Goal: Task Accomplishment & Management: Use online tool/utility

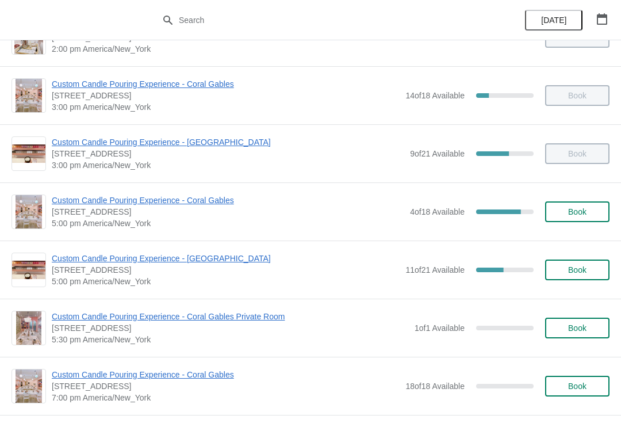
scroll to position [503, 0]
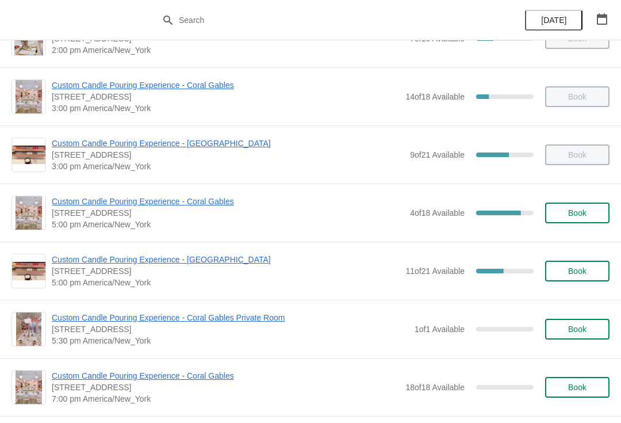
click at [232, 259] on span "Custom Candle Pouring Experience - [GEOGRAPHIC_DATA]" at bounding box center [226, 260] width 348 height 12
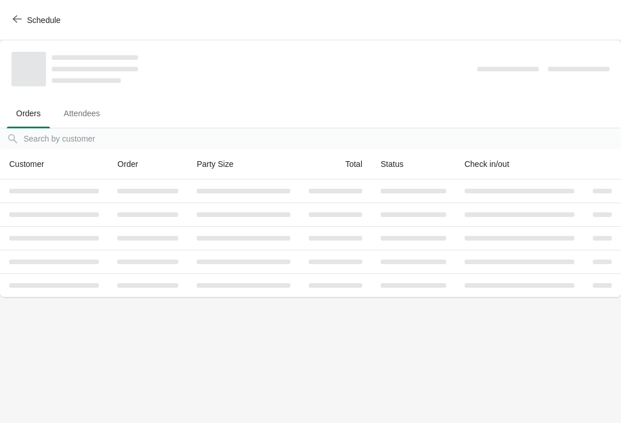
scroll to position [0, 0]
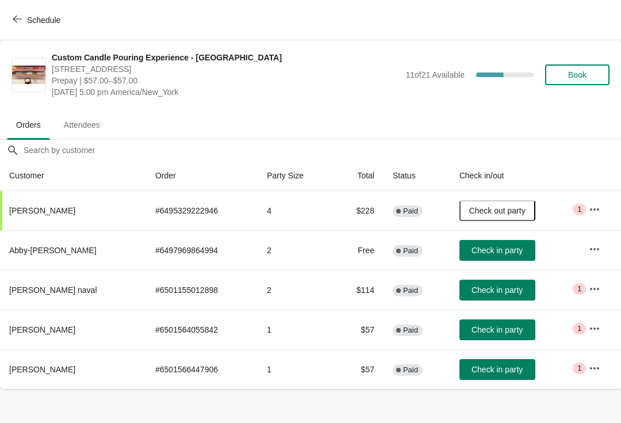
click at [596, 249] on icon "button" at bounding box center [595, 249] width 12 height 12
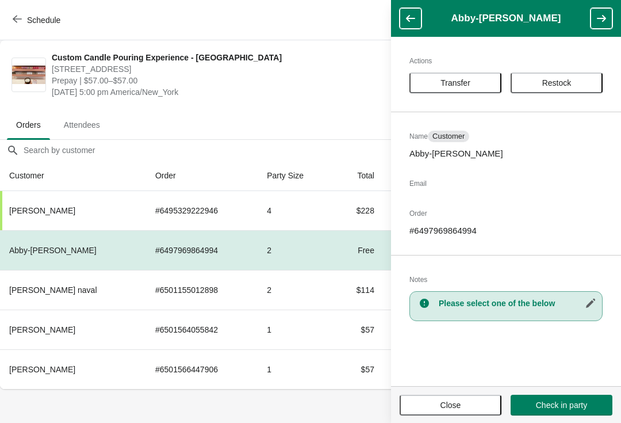
click at [450, 81] on span "Transfer" at bounding box center [456, 82] width 30 height 9
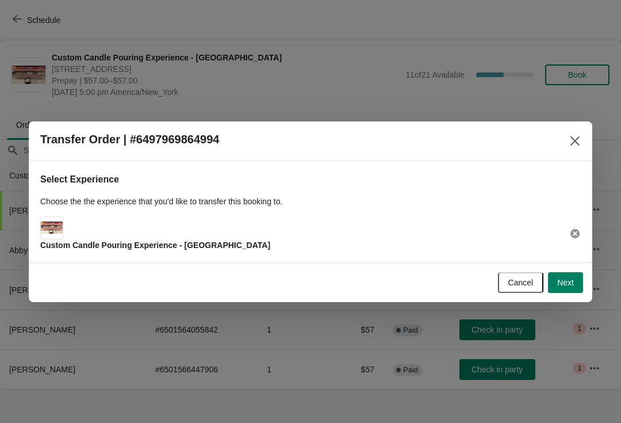
click at [557, 285] on span "Next" at bounding box center [565, 282] width 17 height 9
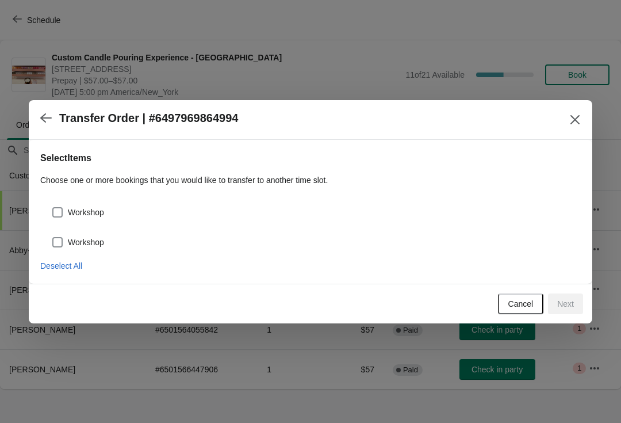
click at [98, 209] on span "Workshop" at bounding box center [86, 213] width 36 height 12
click at [53, 208] on input "Workshop" at bounding box center [52, 207] width 1 height 1
checkbox input "true"
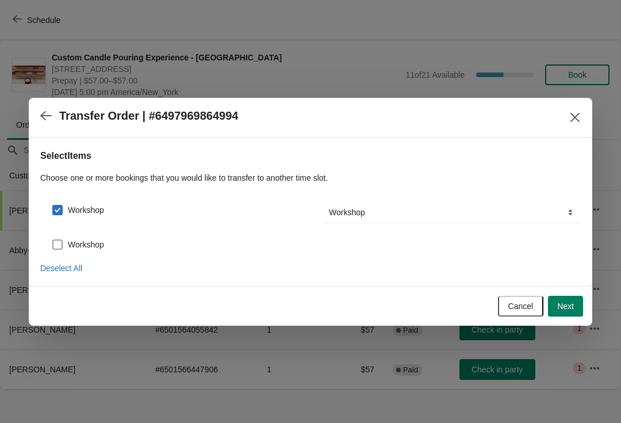
click at [103, 245] on span "Workshop" at bounding box center [86, 245] width 36 height 12
click at [53, 240] on input "Workshop" at bounding box center [52, 239] width 1 height 1
checkbox input "true"
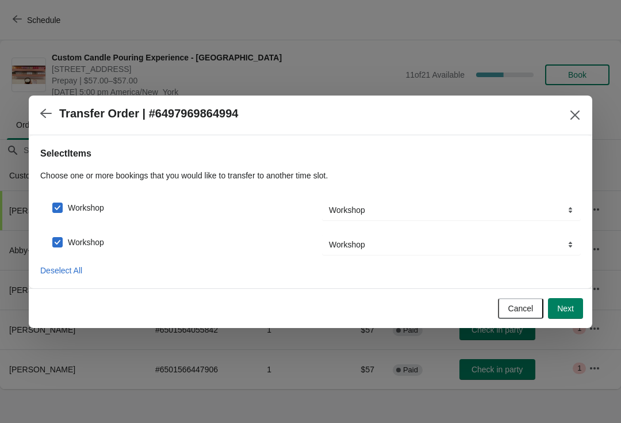
click at [580, 308] on button "Next" at bounding box center [565, 308] width 35 height 21
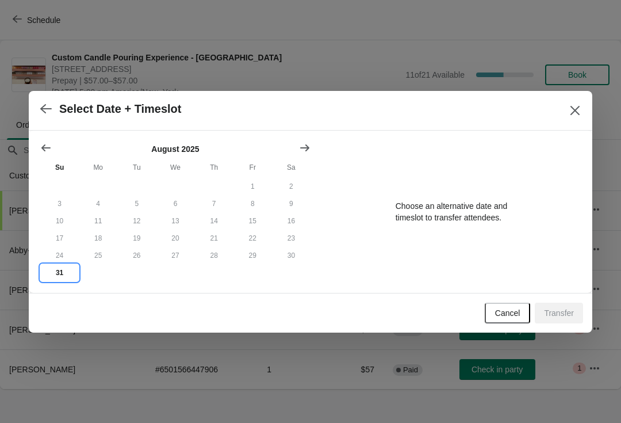
click at [67, 274] on button "31" at bounding box center [59, 272] width 39 height 17
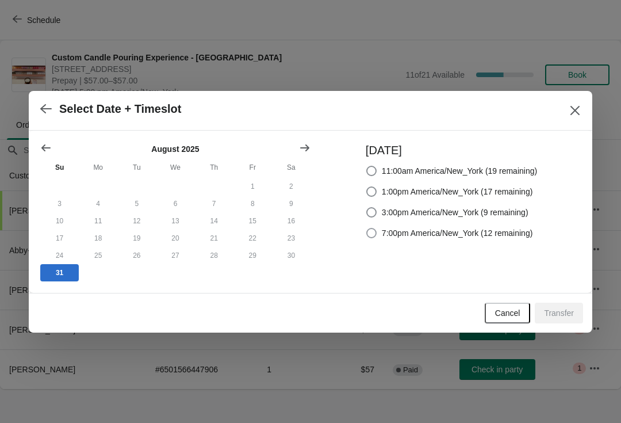
click at [431, 234] on span "7:00pm America/New_York (12 remaining)" at bounding box center [457, 233] width 151 height 12
click at [367, 228] on input "7:00pm America/New_York (12 remaining)" at bounding box center [366, 228] width 1 height 1
radio input "true"
click at [558, 318] on span "Transfer" at bounding box center [559, 312] width 30 height 9
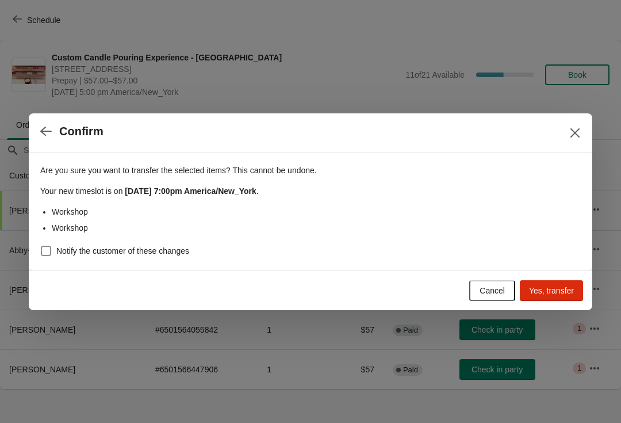
click at [185, 256] on span "Notify the customer of these changes" at bounding box center [122, 251] width 133 height 12
click at [41, 246] on input "Notify the customer of these changes" at bounding box center [41, 246] width 1 height 1
checkbox input "true"
click at [552, 289] on span "Yes, transfer" at bounding box center [551, 290] width 45 height 9
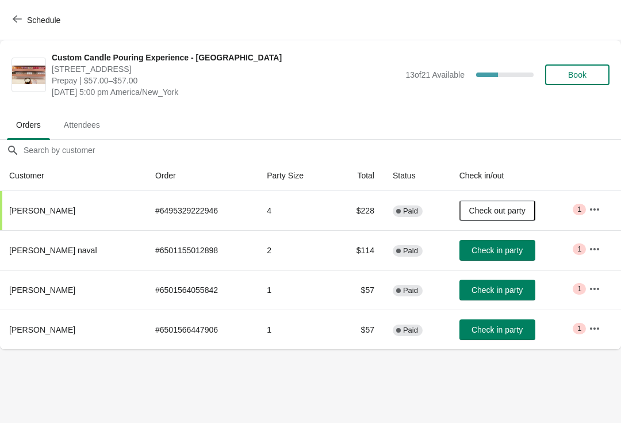
click at [496, 295] on button "Check in party" at bounding box center [498, 290] width 76 height 21
click at [488, 326] on span "Check in party" at bounding box center [497, 329] width 51 height 9
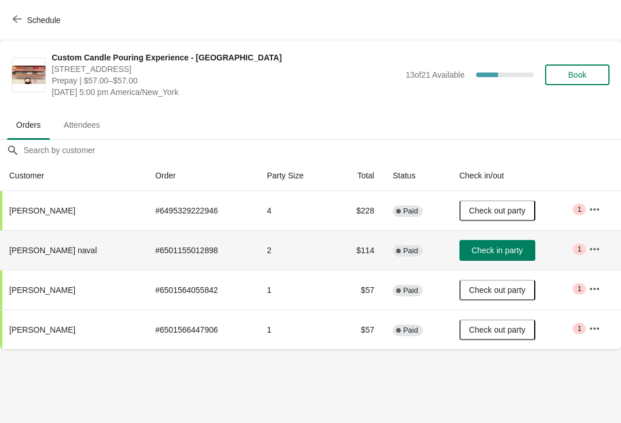
click at [475, 237] on td "Check in party" at bounding box center [515, 250] width 130 height 40
click at [513, 247] on span "Check in party" at bounding box center [497, 250] width 51 height 9
